Goal: Task Accomplishment & Management: Use online tool/utility

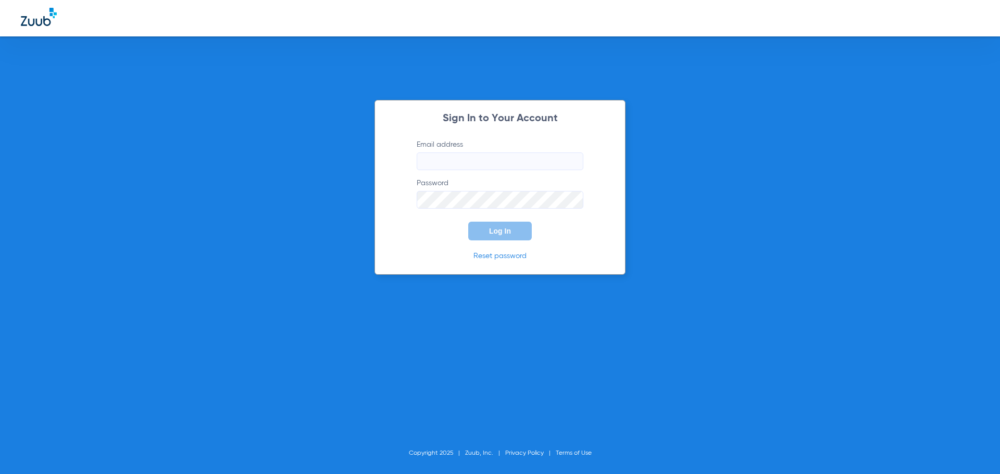
click at [485, 156] on input "Email address" at bounding box center [500, 162] width 167 height 18
type input "[EMAIL_ADDRESS][DOMAIN_NAME]"
click at [468, 222] on button "Log In" at bounding box center [500, 231] width 64 height 19
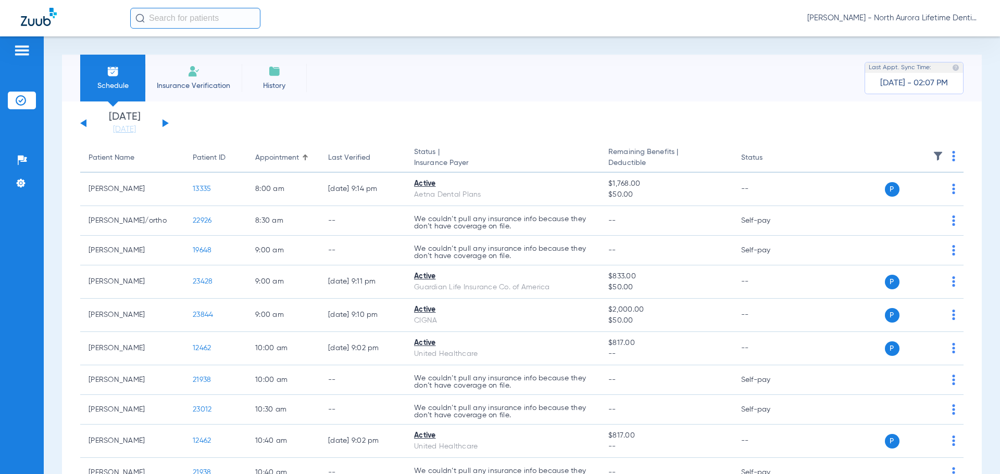
click at [163, 125] on button at bounding box center [165, 123] width 6 height 8
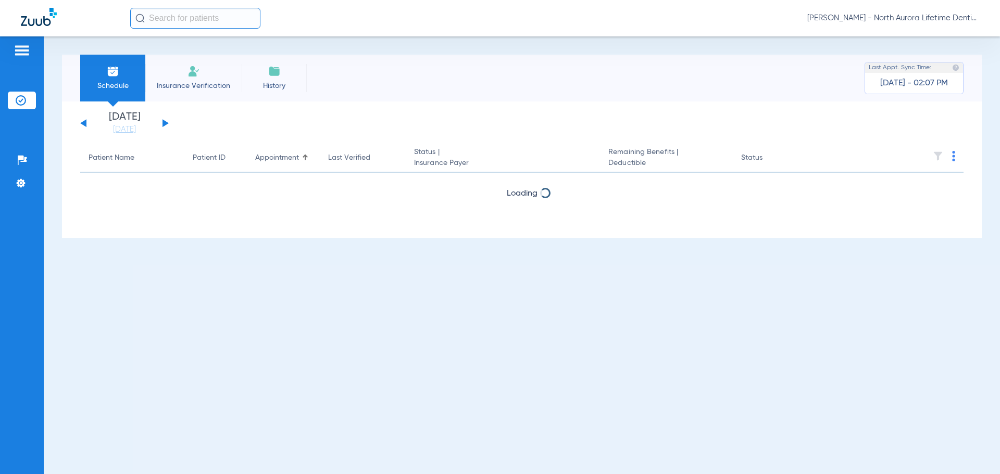
click at [163, 125] on button at bounding box center [165, 123] width 6 height 8
